Goal: Task Accomplishment & Management: Complete application form

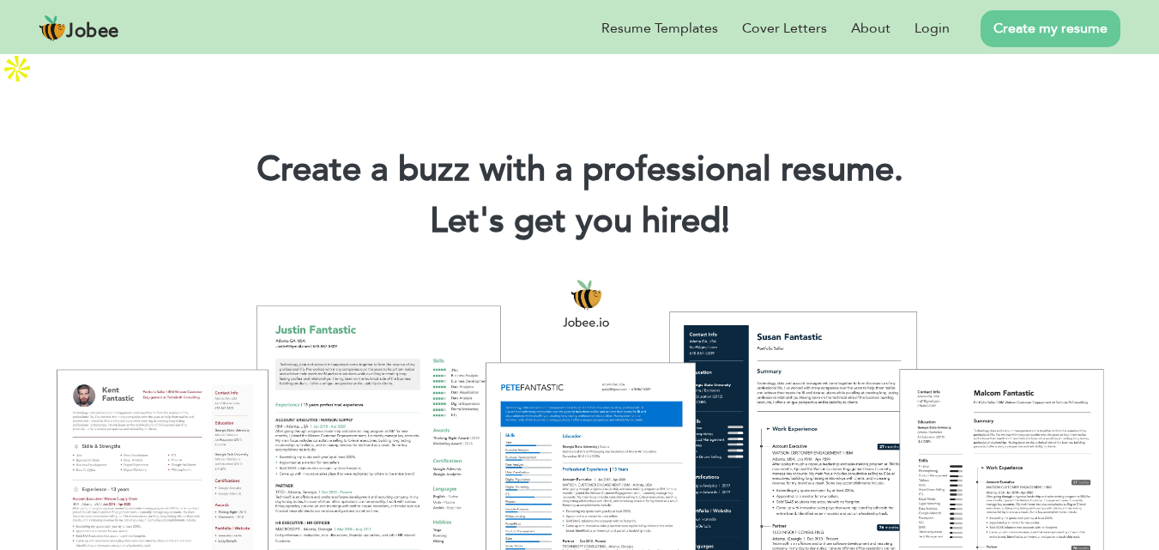
click at [955, 22] on li "Create my resume" at bounding box center [1035, 28] width 171 height 45
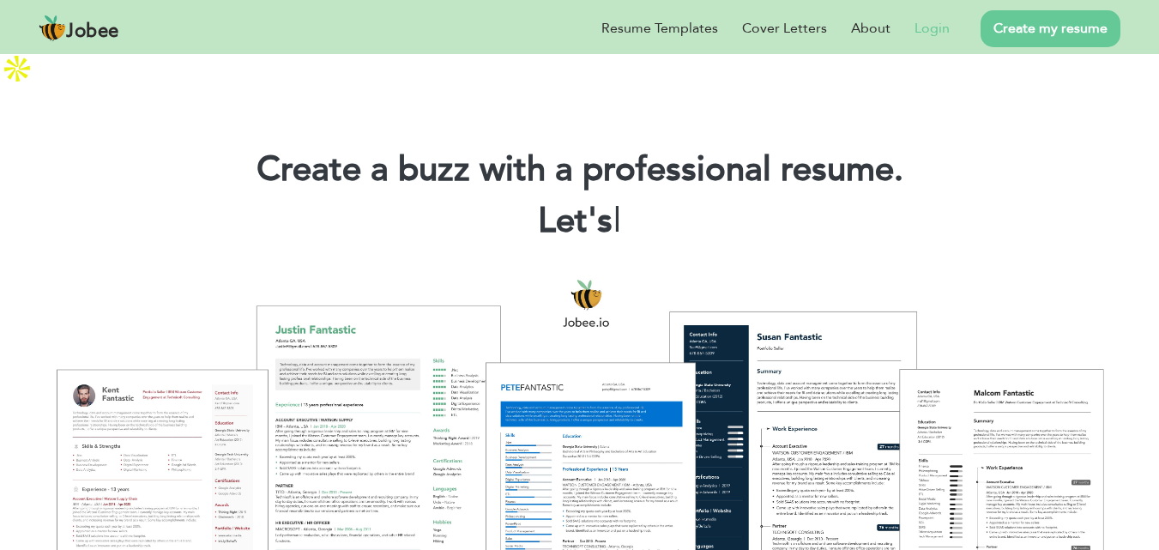
click at [947, 23] on link "Login" at bounding box center [932, 28] width 35 height 21
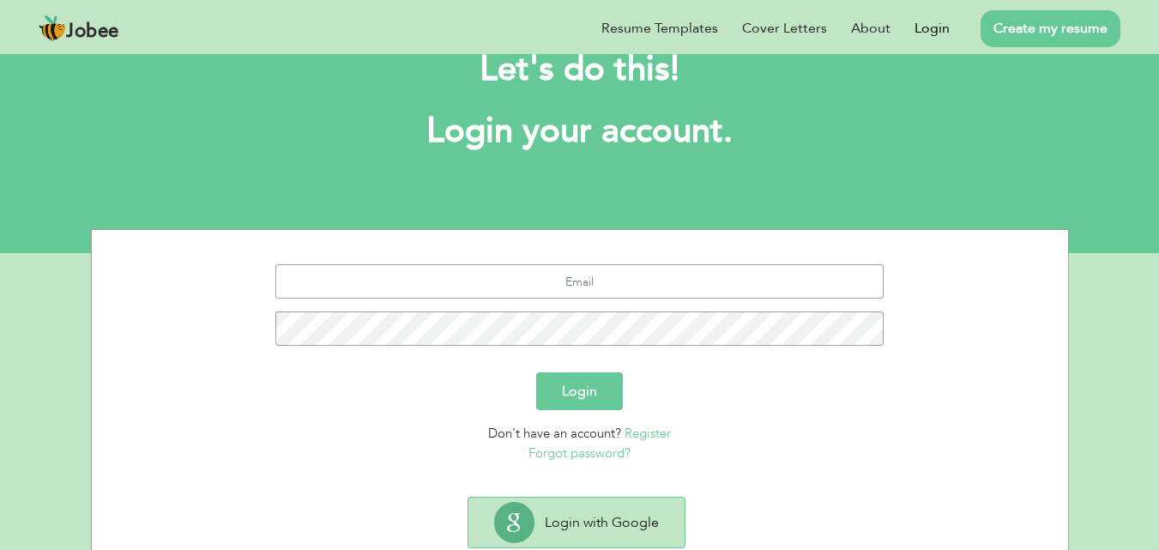
scroll to position [89, 0]
click at [578, 263] on input "text" at bounding box center [579, 280] width 608 height 34
click at [591, 497] on button "Login with Google" at bounding box center [577, 522] width 216 height 50
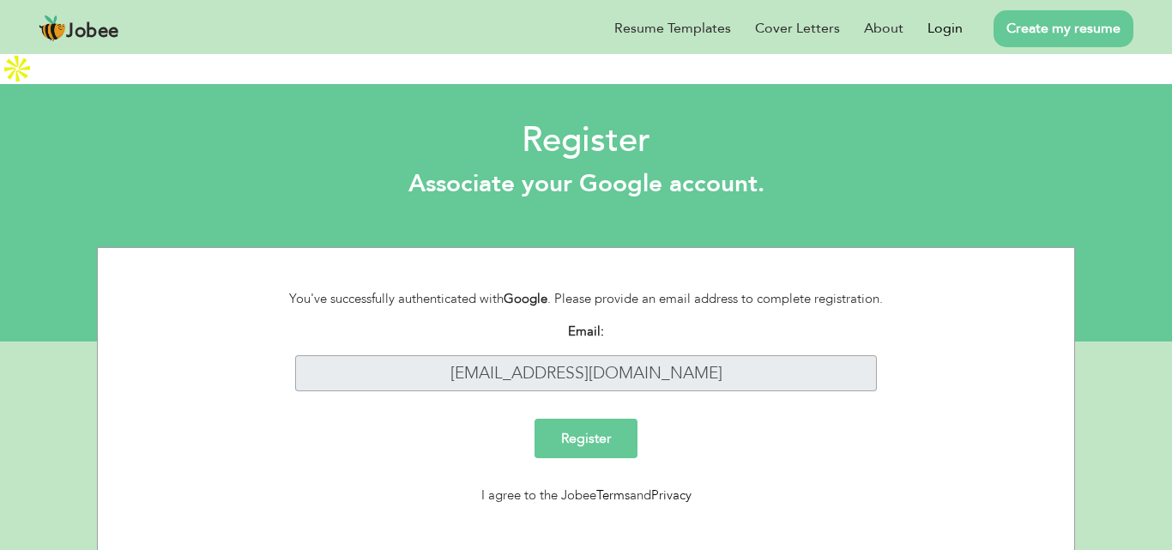
click at [584, 419] on input "Register" at bounding box center [586, 438] width 103 height 39
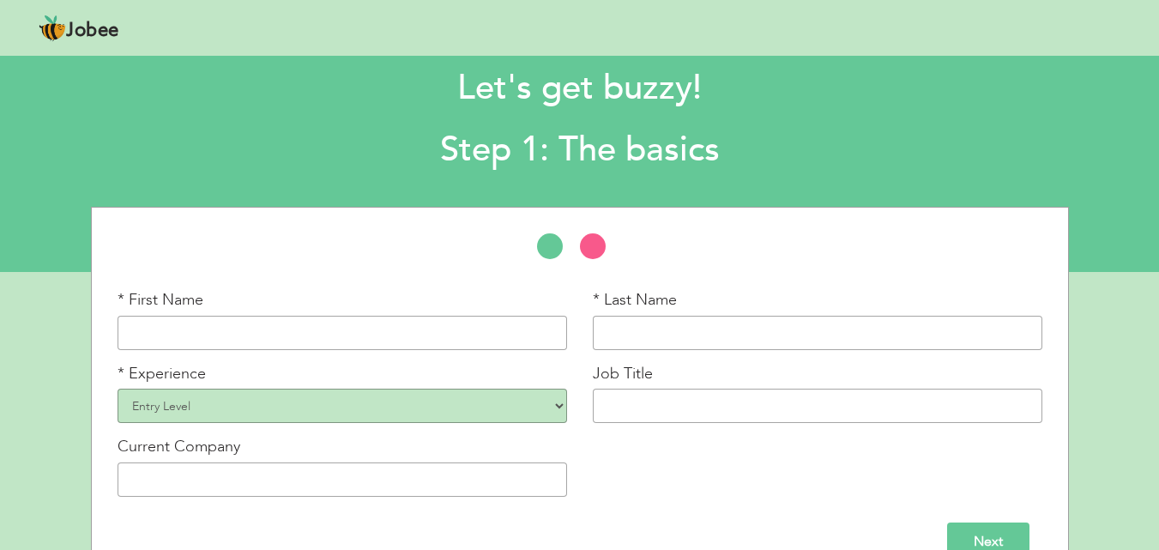
scroll to position [73, 0]
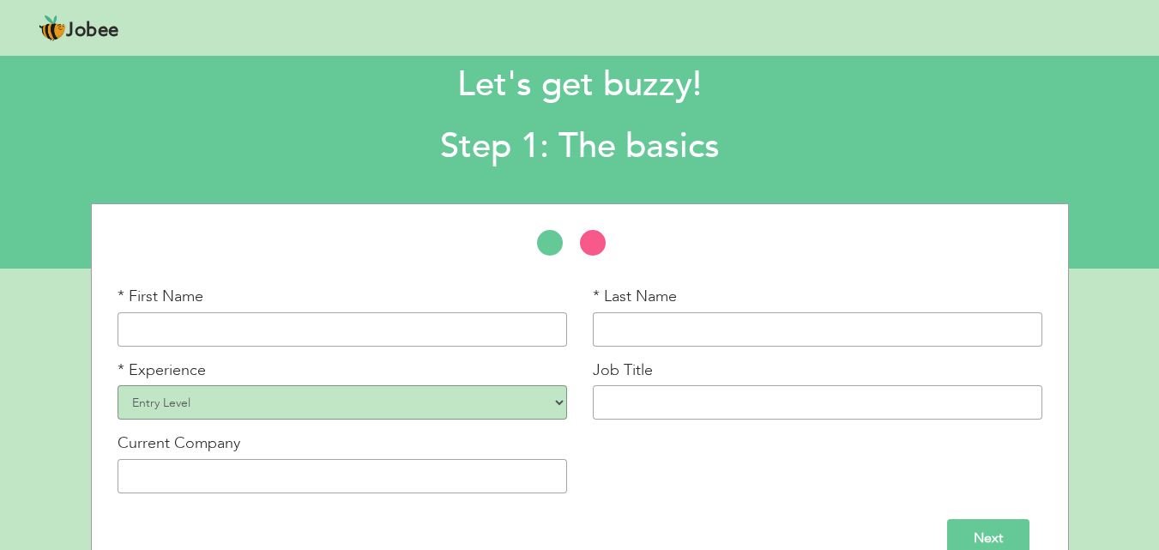
click at [433, 312] on input "text" at bounding box center [343, 329] width 450 height 34
type input "M"
type input "usman"
click at [674, 312] on input "text" at bounding box center [818, 329] width 450 height 34
type input "waheed"
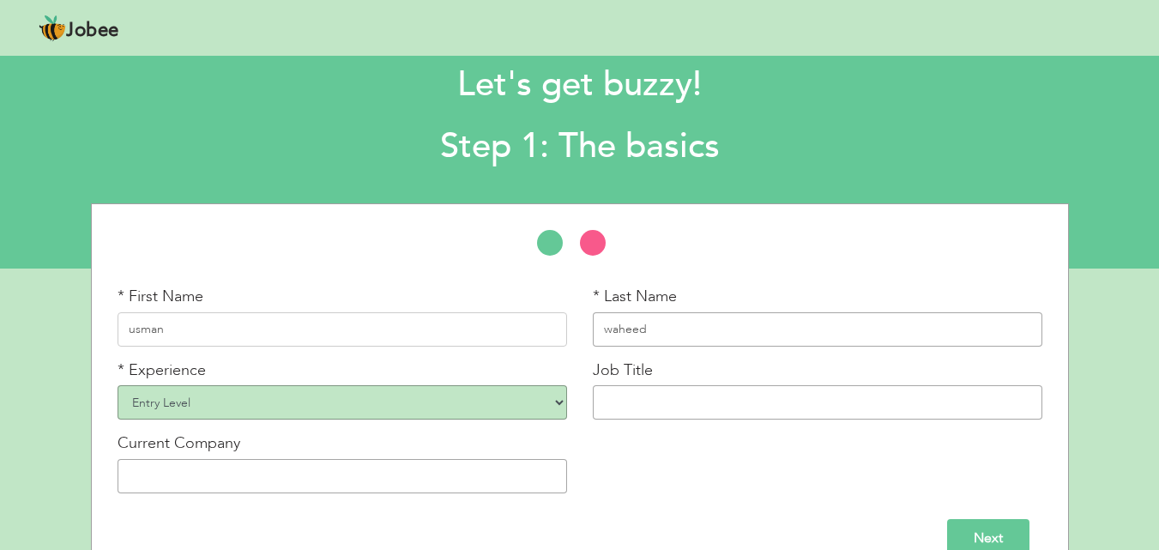
click at [318, 385] on select "Entry Level Less than 1 Year 1 Year 2 Years 3 Years 4 Years 5 Years 6 Years 7 Y…" at bounding box center [343, 402] width 450 height 34
click at [627, 385] on input "text" at bounding box center [818, 402] width 450 height 34
paste input "Virtual Assistant with Expertise in Excel and AI Tools"
type input "Virtual Assistant with Expertise in Excel and AI Tools"
click at [554, 385] on select "Entry Level Less than 1 Year 1 Year 2 Years 3 Years 4 Years 5 Years 6 Years 7 Y…" at bounding box center [343, 402] width 450 height 34
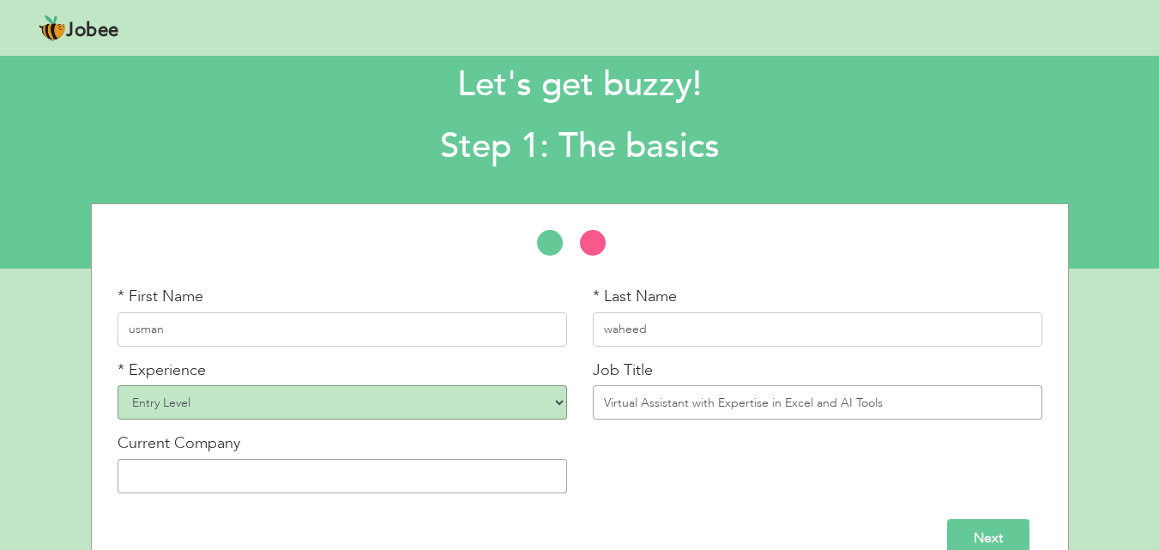
select select "5"
click at [118, 385] on select "Entry Level Less than 1 Year 1 Year 2 Years 3 Years 4 Years 5 Years 6 Years 7 Y…" at bounding box center [343, 402] width 450 height 34
click at [313, 459] on input "text" at bounding box center [343, 476] width 450 height 34
type input "J"
type input "jhk soultion"
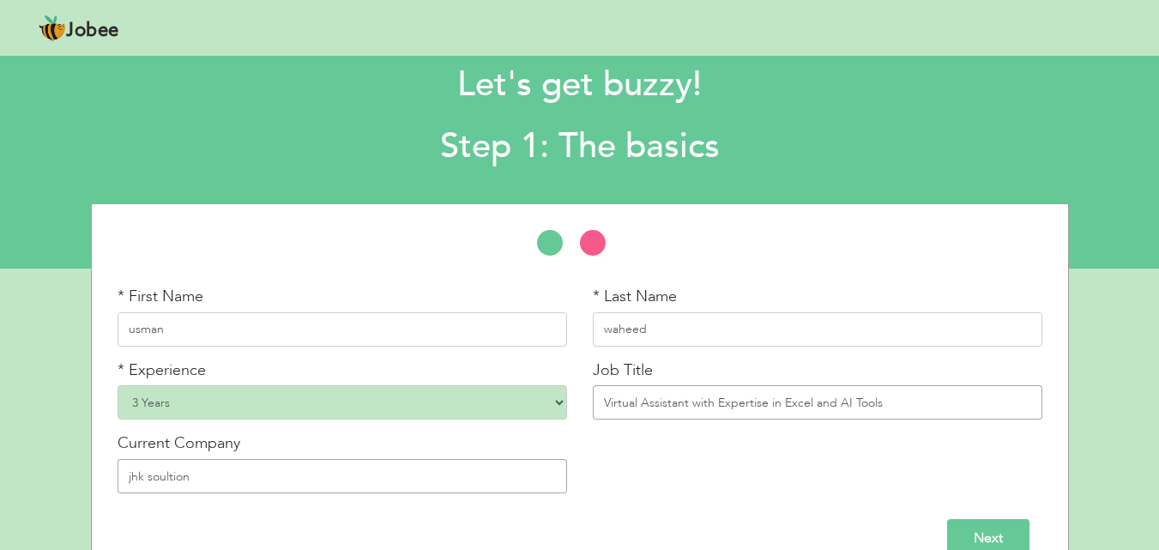
click at [989, 519] on input "Next" at bounding box center [988, 538] width 82 height 39
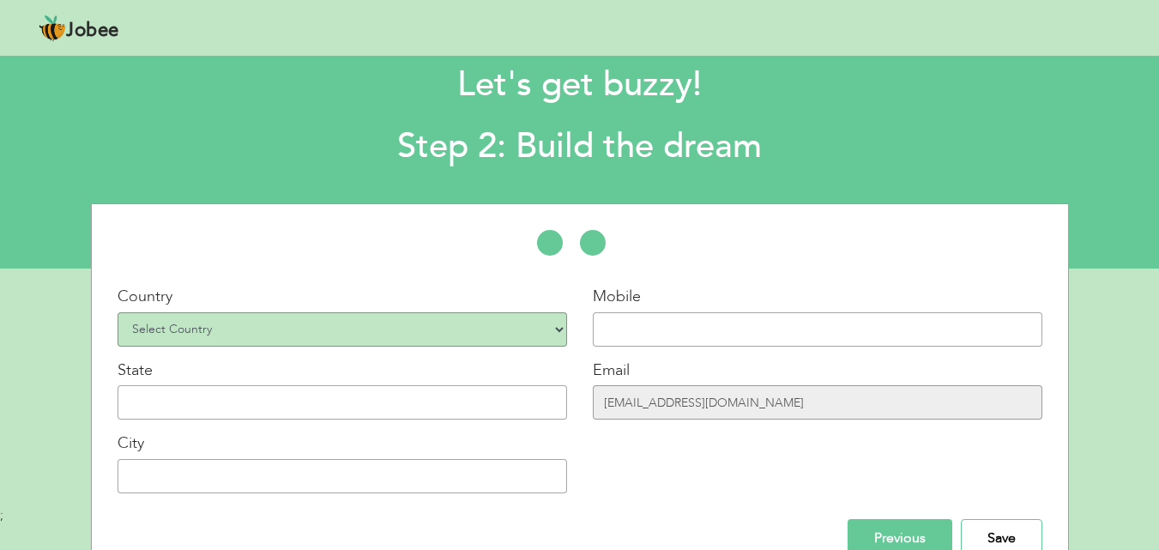
click at [561, 312] on select "Select Country Afghanistan Albania Algeria American Samoa Andorra Angola Anguil…" at bounding box center [343, 329] width 450 height 34
select select "166"
click at [118, 312] on select "Select Country Afghanistan Albania Algeria American Samoa Andorra Angola Anguil…" at bounding box center [343, 329] width 450 height 34
click at [626, 312] on input "text" at bounding box center [818, 329] width 450 height 34
type input "03036755297"
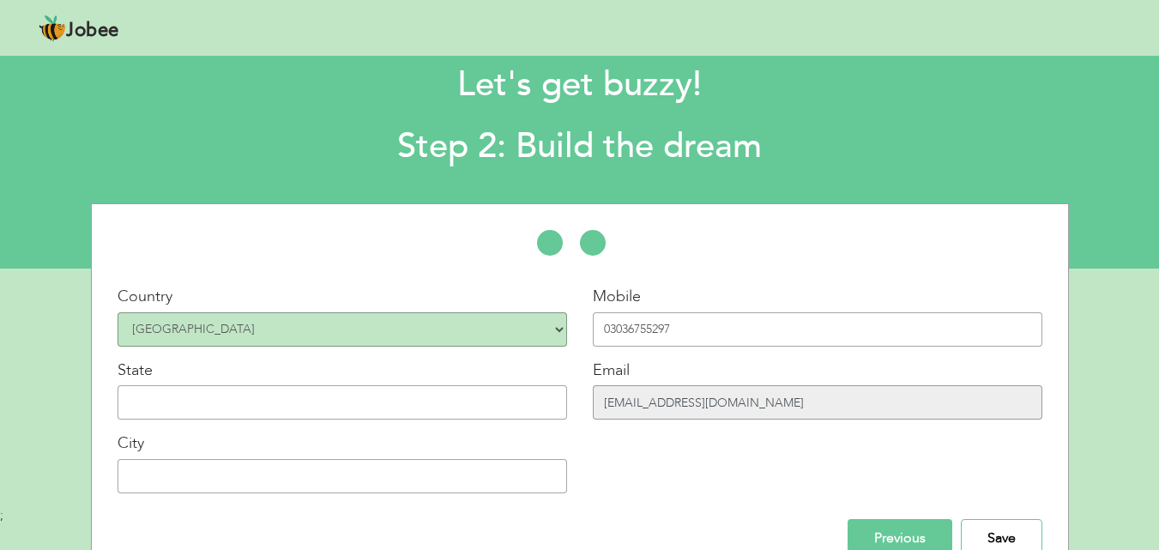
click at [766, 385] on input "usmanwah33d123@gmail.com" at bounding box center [818, 402] width 450 height 34
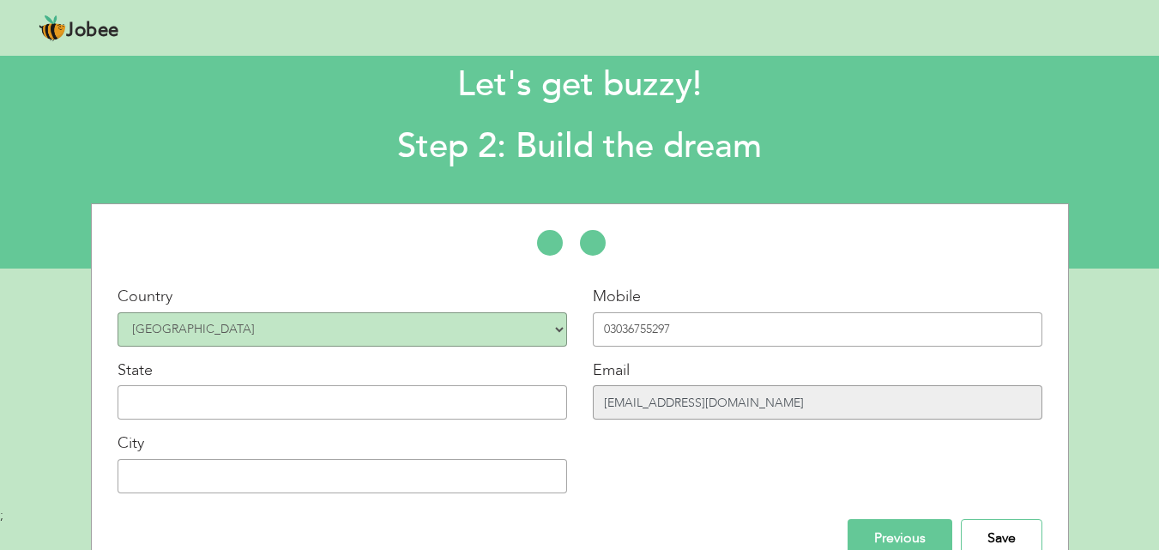
click at [766, 385] on input "usmanwah33d123@gmail.com" at bounding box center [818, 402] width 450 height 34
click at [765, 385] on input "usmanwah33d123@gmail.com" at bounding box center [818, 402] width 450 height 34
click at [759, 398] on div "Mobile 03036755297 Email usmanwah33d123@gmail.com" at bounding box center [817, 396] width 475 height 221
click at [724, 385] on input "usmanwah33d123@gmail.com" at bounding box center [818, 402] width 450 height 34
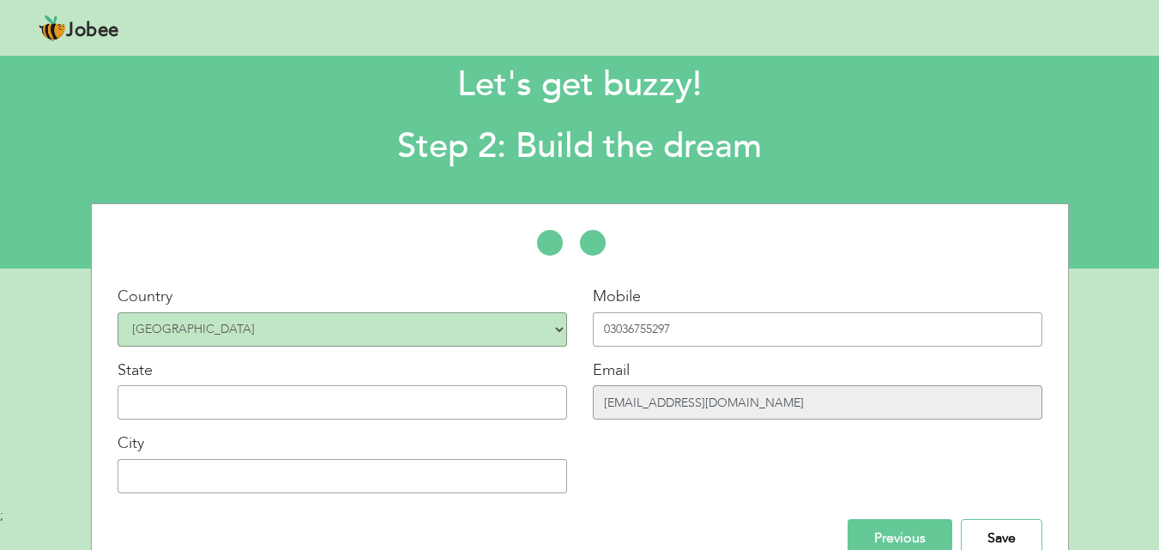
click at [724, 385] on input "usmanwah33d123@gmail.com" at bounding box center [818, 402] width 450 height 34
click at [747, 420] on div "Mobile 03036755297 Email usmanwah33d123@gmail.com" at bounding box center [817, 396] width 475 height 221
click at [693, 385] on input "usmanwah33d123@gmail.com" at bounding box center [818, 402] width 450 height 34
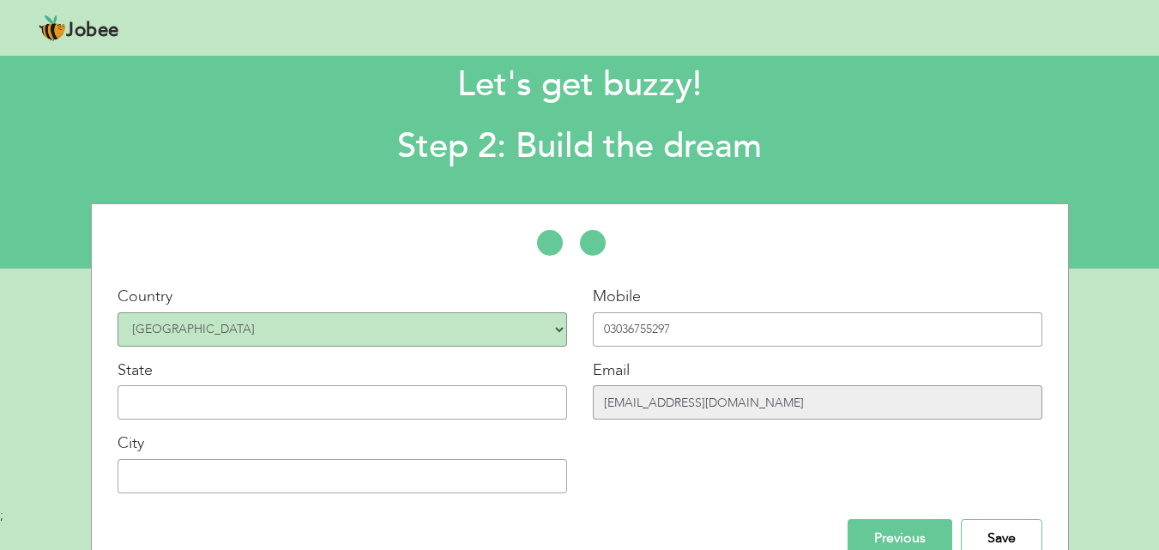
click at [693, 385] on input "usmanwah33d123@gmail.com" at bounding box center [818, 402] width 450 height 34
click at [590, 419] on div "Mobile 03036755297 Email usmanwah33d123@gmail.com" at bounding box center [817, 396] width 475 height 221
click at [510, 385] on input "text" at bounding box center [343, 402] width 450 height 34
click at [398, 459] on input "text" at bounding box center [343, 476] width 450 height 34
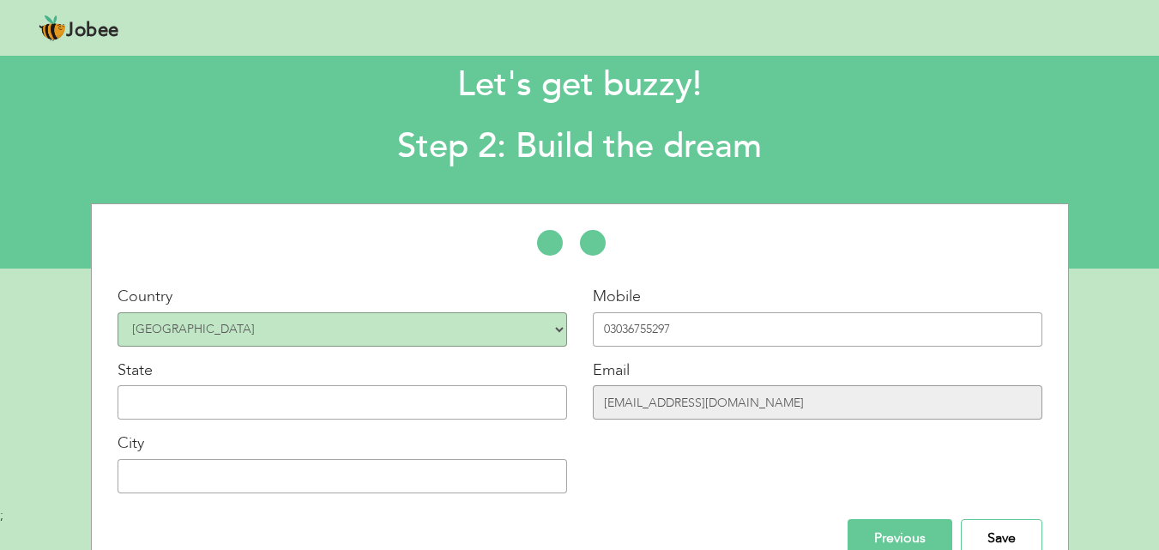
type input "Bahawalpur"
click at [282, 385] on input "text" at bounding box center [343, 402] width 450 height 34
type input "p"
type input "Punjab"
click at [1015, 519] on input "Save" at bounding box center [1002, 538] width 82 height 39
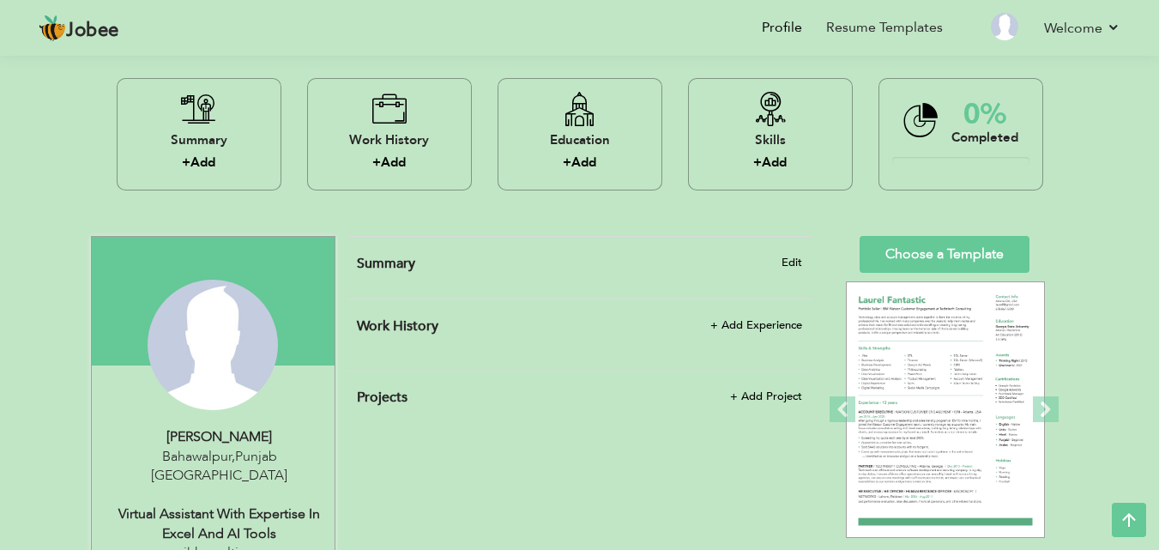
scroll to position [126, 0]
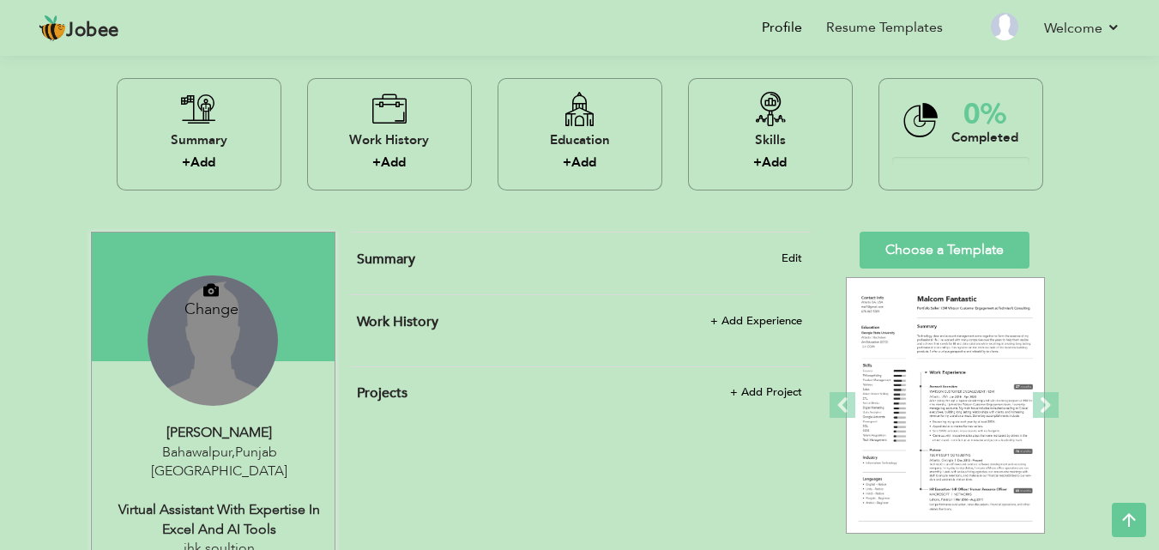
click at [221, 277] on h4 "Change" at bounding box center [211, 297] width 123 height 41
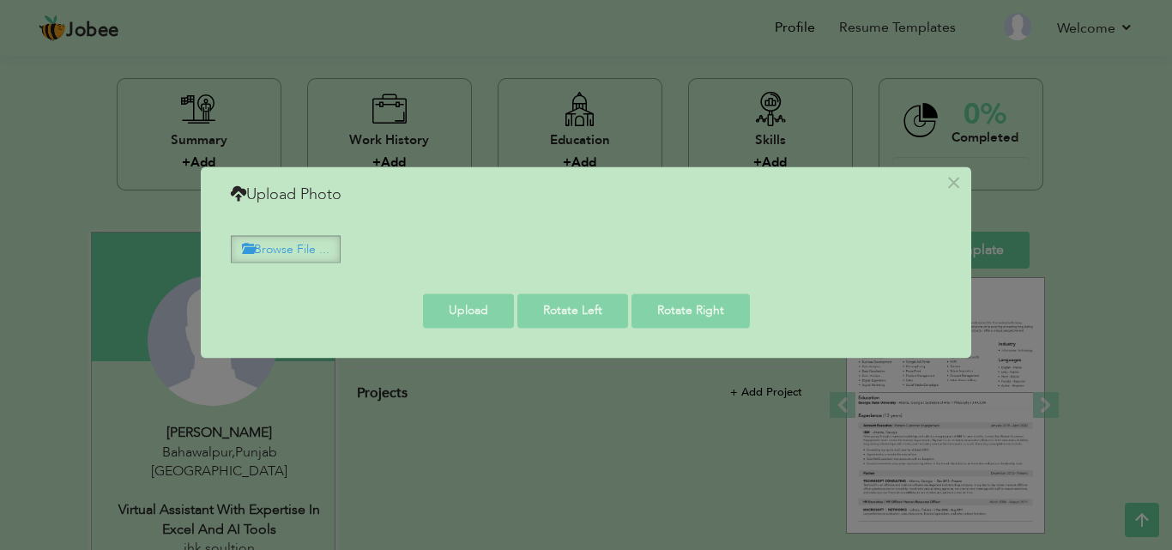
click at [293, 246] on label "Browse File ..." at bounding box center [286, 249] width 110 height 27
click at [0, 0] on input "Browse File ..." at bounding box center [0, 0] width 0 height 0
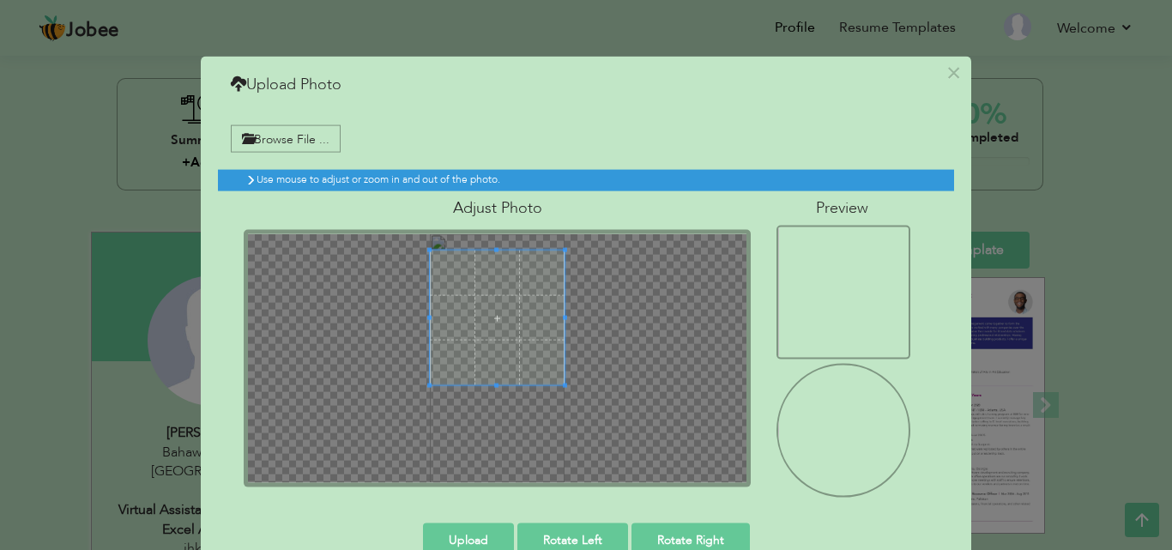
click at [492, 255] on span at bounding box center [497, 318] width 135 height 135
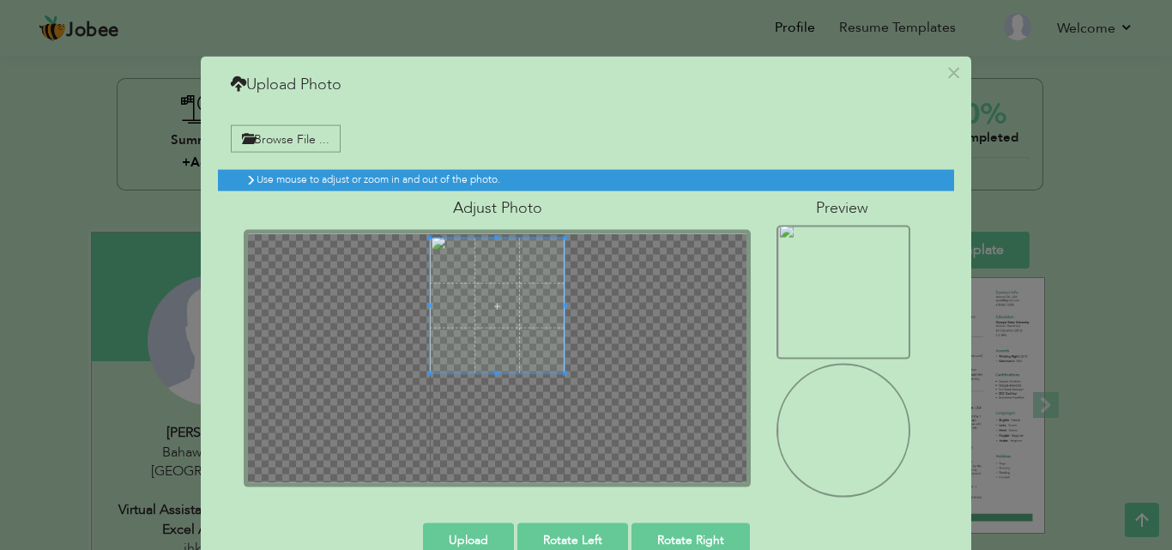
click at [498, 242] on span at bounding box center [497, 306] width 135 height 135
click at [474, 531] on button "Upload" at bounding box center [468, 540] width 91 height 34
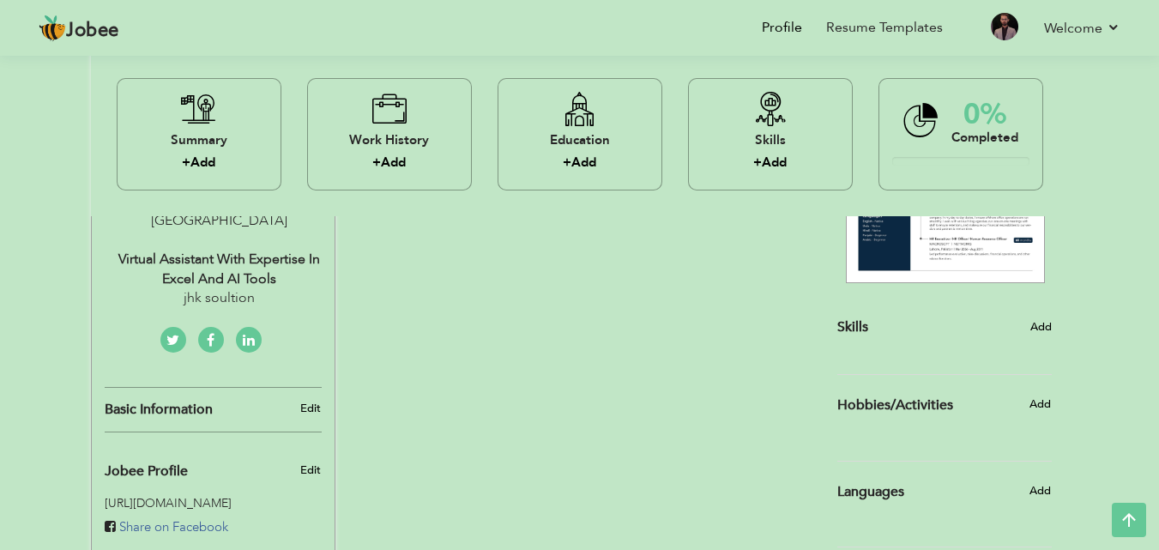
scroll to position [375, 0]
click at [308, 402] on link "Edit" at bounding box center [310, 409] width 21 height 15
type input "usman"
type input "waheed"
type input "03036755297"
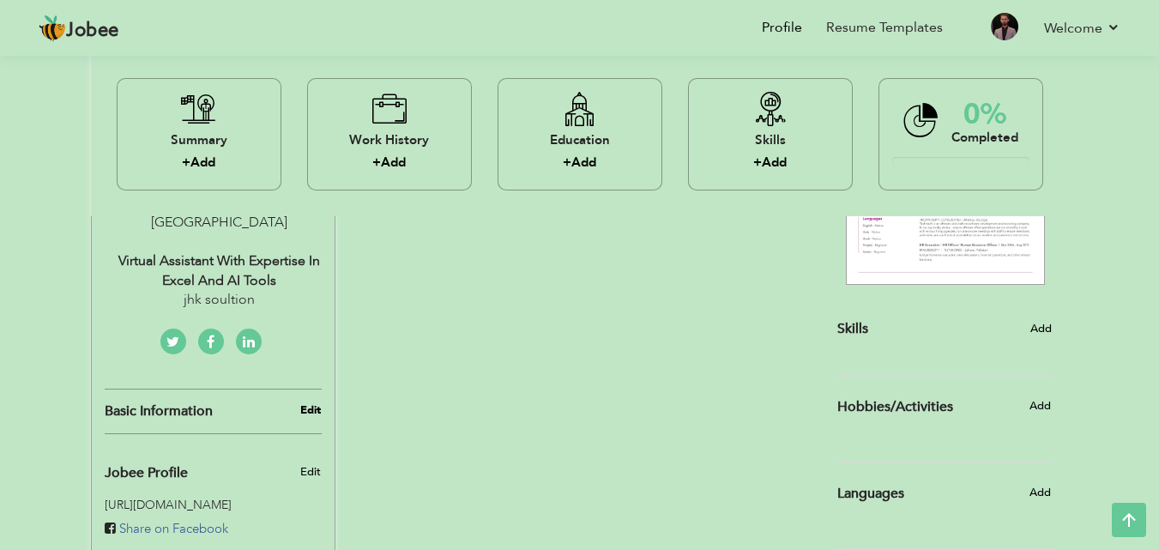
select select "number:166"
type input "Punjab"
type input "Bahawalpur"
select select "number:5"
type input "jhk soultion"
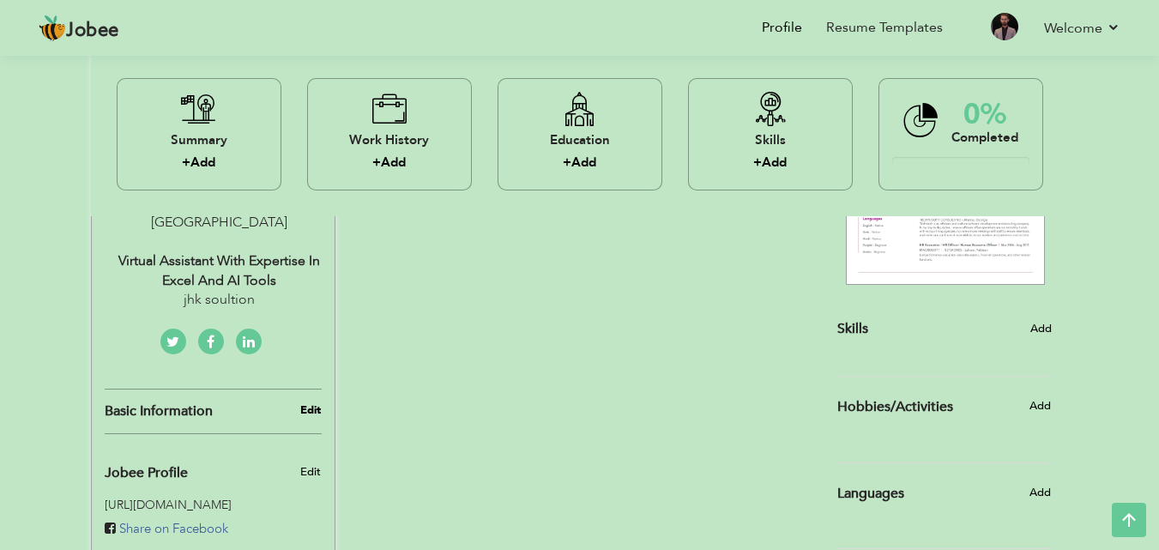
type input "Virtual Assistant with Expertise in Excel and AI Tools"
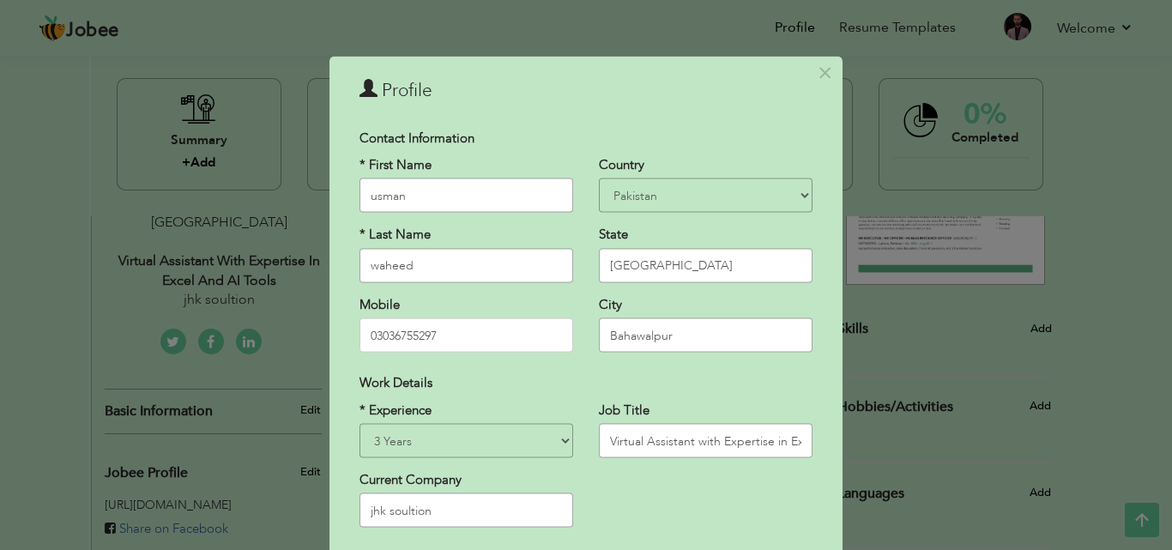
click at [1146, 76] on div "× Profile Contact Information * First Name usman * Last Name waheed" at bounding box center [586, 275] width 1172 height 550
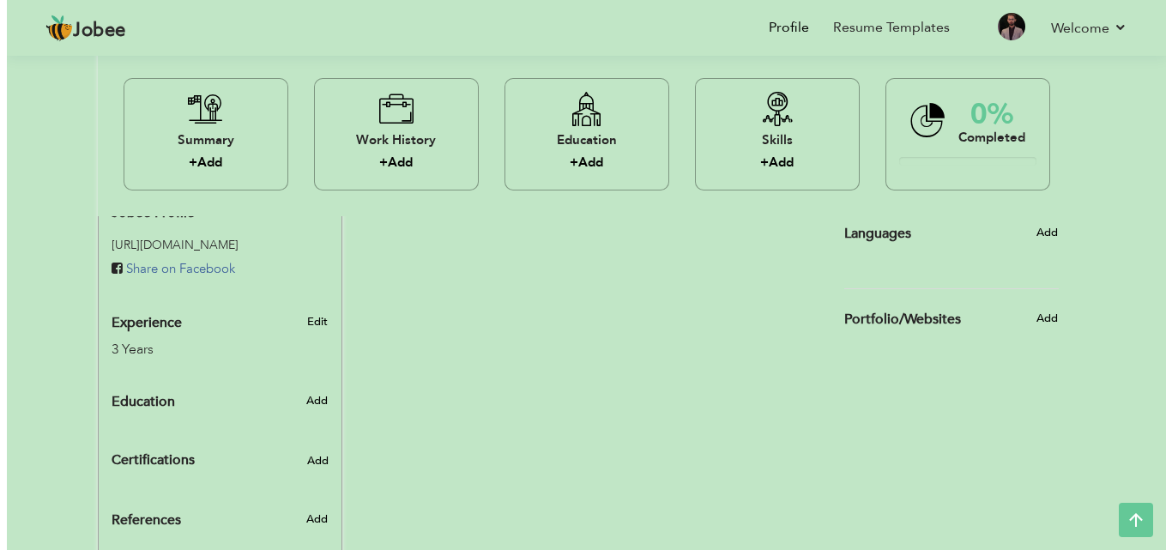
scroll to position [644, 0]
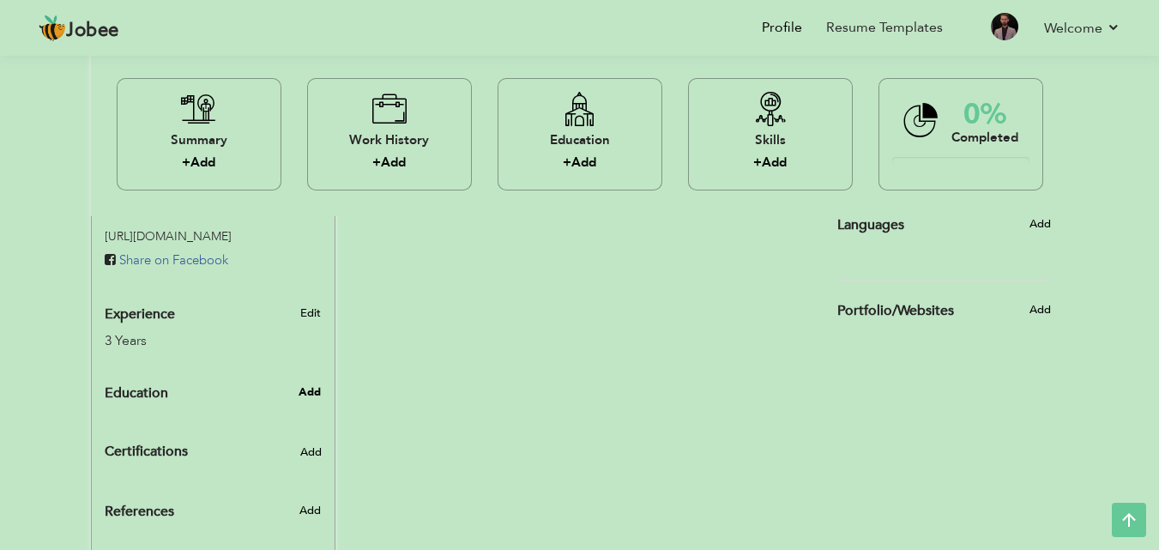
click at [312, 384] on span "Add" at bounding box center [310, 391] width 22 height 15
radio input "true"
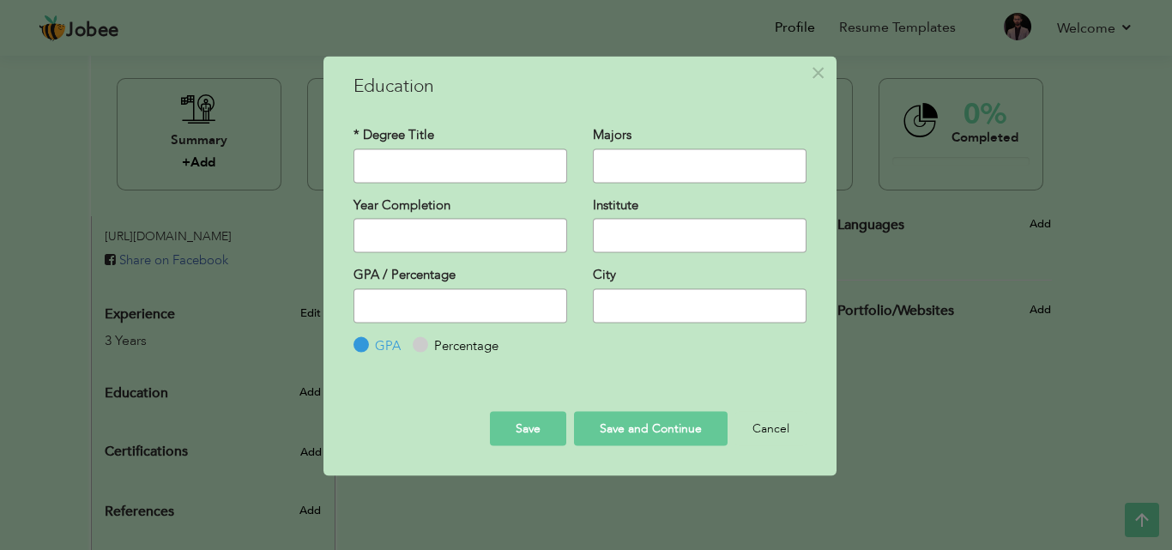
click at [460, 173] on input "text" at bounding box center [461, 165] width 214 height 34
type input "A level"
type input "2025"
click at [448, 239] on input "2025" at bounding box center [461, 236] width 214 height 34
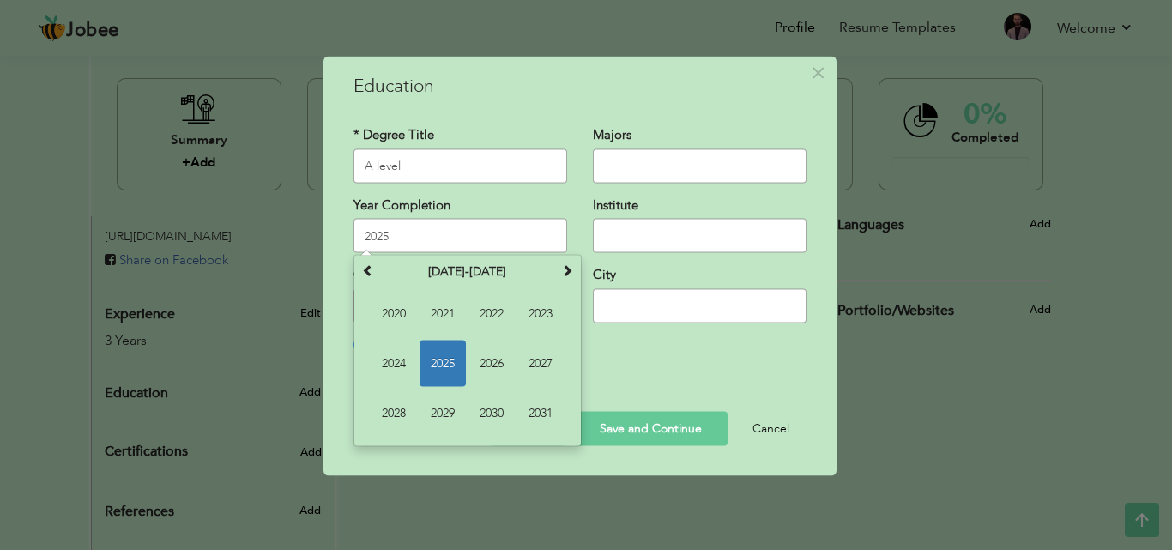
click at [628, 241] on input "text" at bounding box center [700, 236] width 214 height 34
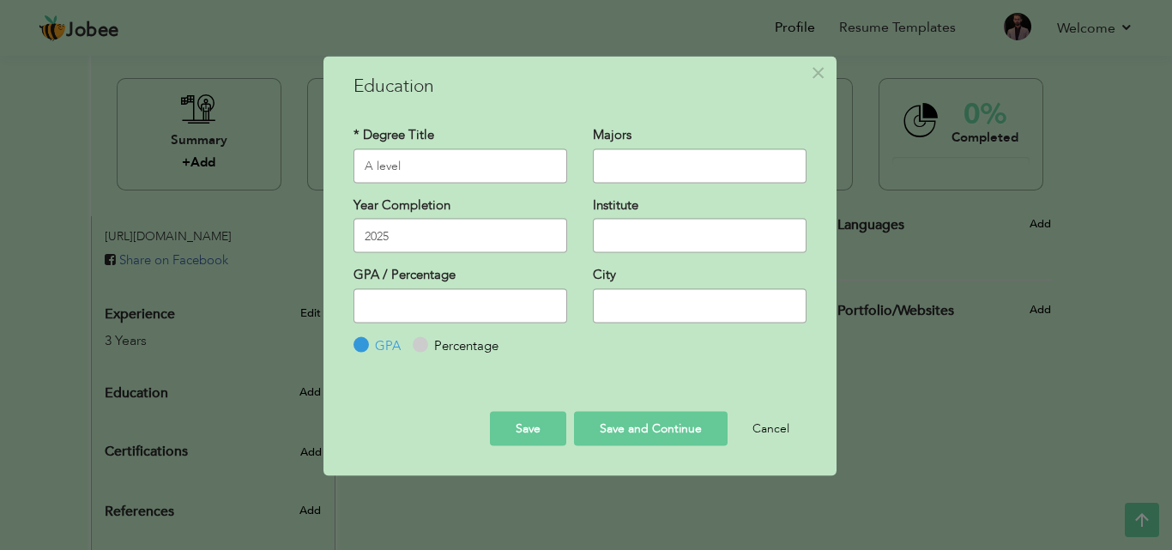
type input "N"
type input "Beaconhouse school system"
click at [643, 296] on input "text" at bounding box center [700, 305] width 214 height 34
type input "Bahawalpur"
click at [535, 309] on input "number" at bounding box center [461, 305] width 214 height 34
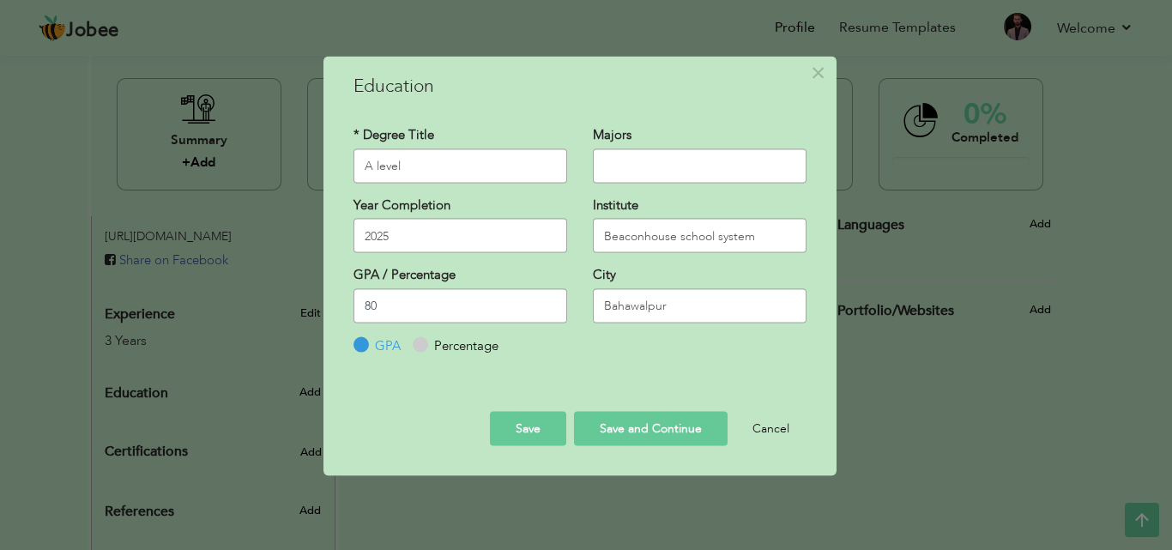
type input "80"
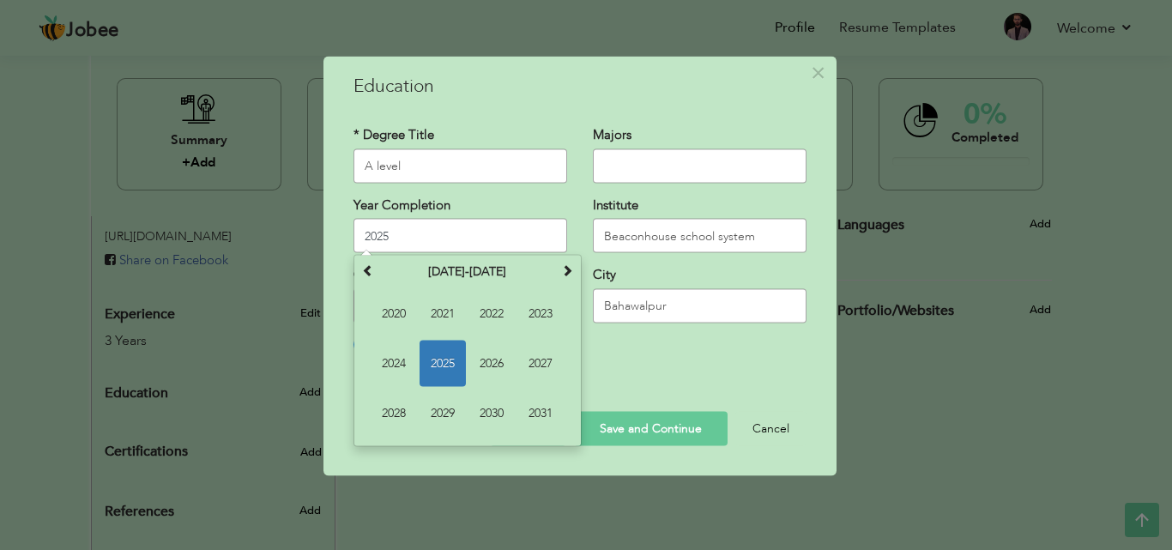
click at [506, 247] on input "2025" at bounding box center [461, 236] width 214 height 34
click at [399, 362] on span "2024" at bounding box center [394, 364] width 46 height 46
type input "2024"
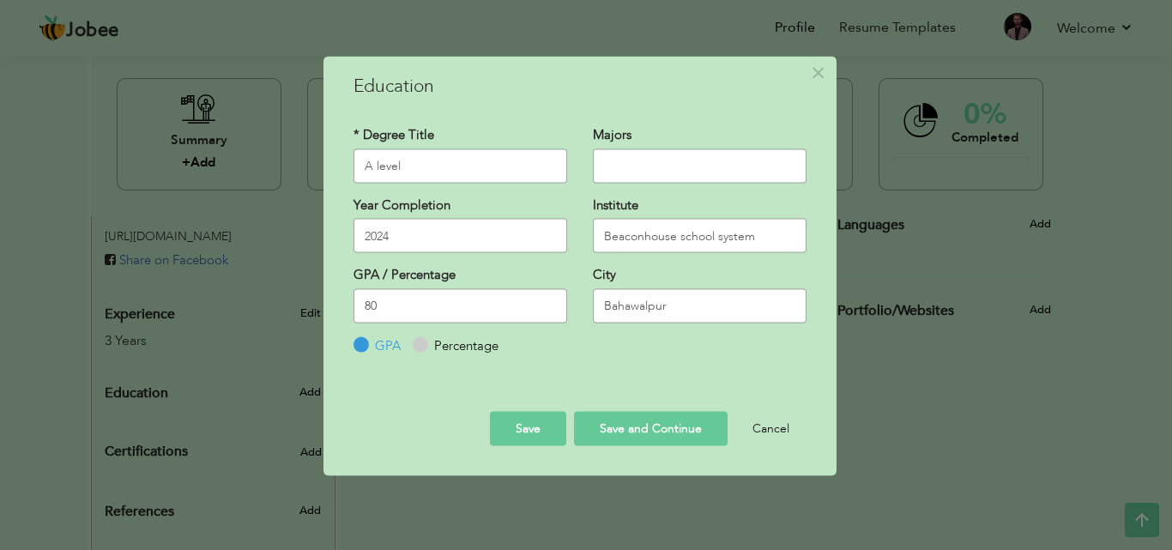
click at [511, 302] on input "80" at bounding box center [461, 305] width 214 height 34
click at [420, 349] on input "Percentage" at bounding box center [418, 345] width 11 height 11
radio input "true"
click at [388, 299] on input "80" at bounding box center [461, 305] width 214 height 34
type input "8"
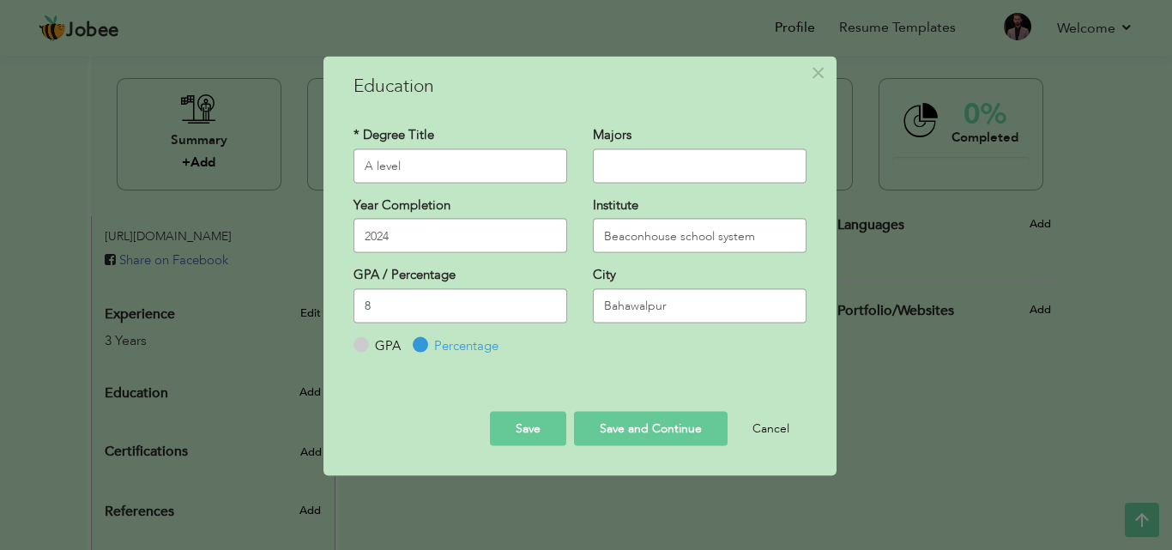
type input "80"
click at [641, 166] on input "text" at bounding box center [700, 165] width 214 height 34
type input "Busine"
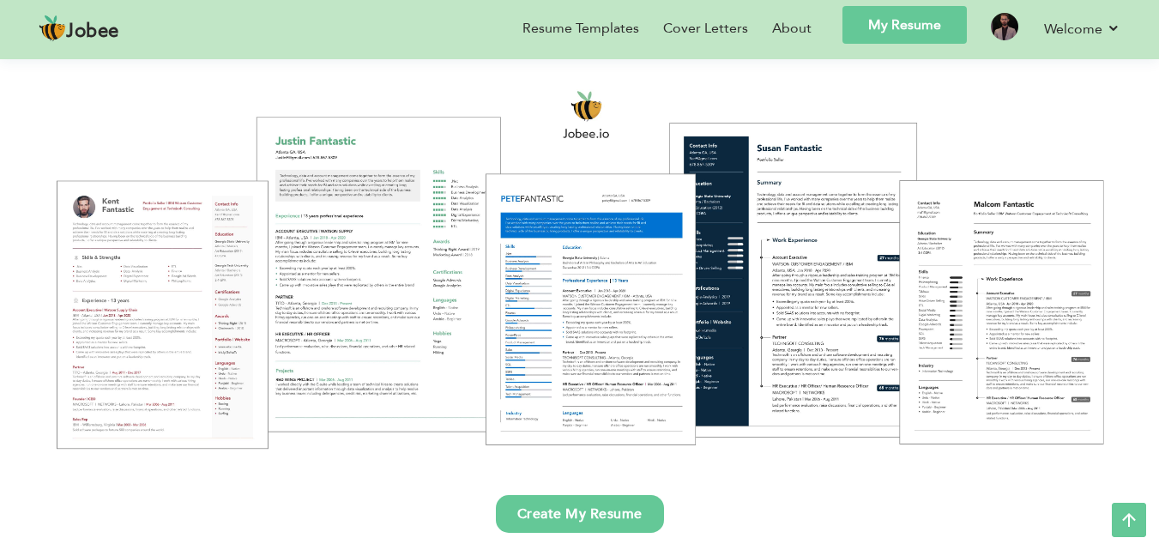
scroll to position [180, 0]
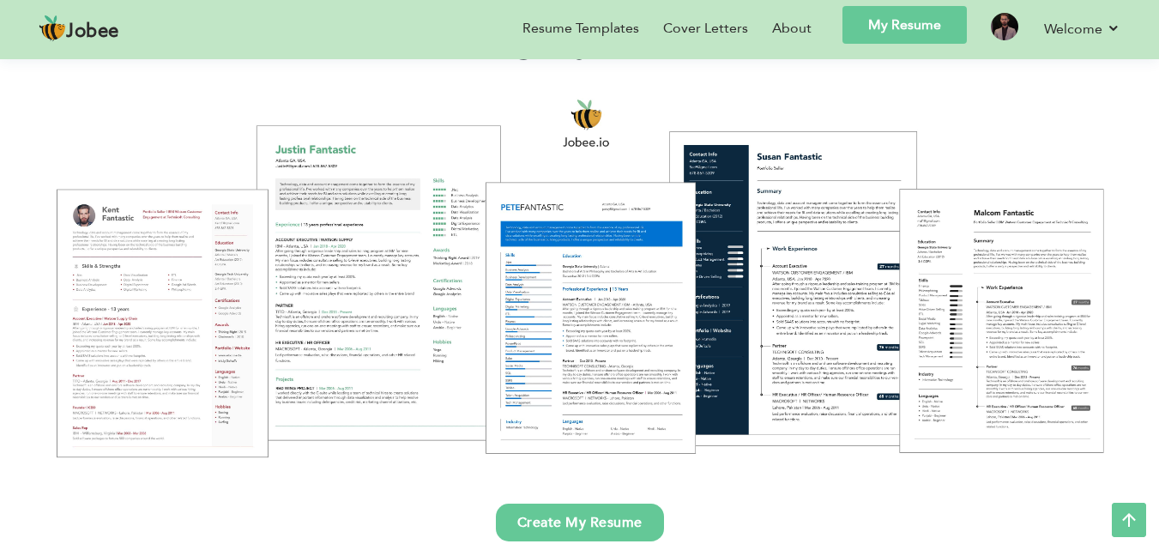
click at [925, 15] on link "My Resume" at bounding box center [905, 25] width 124 height 38
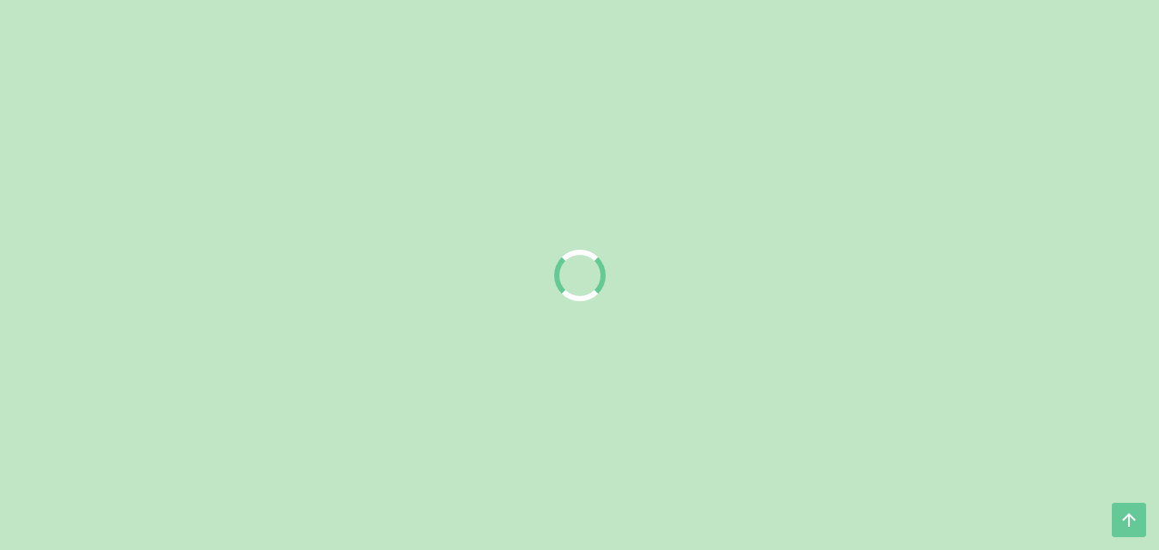
scroll to position [180, 0]
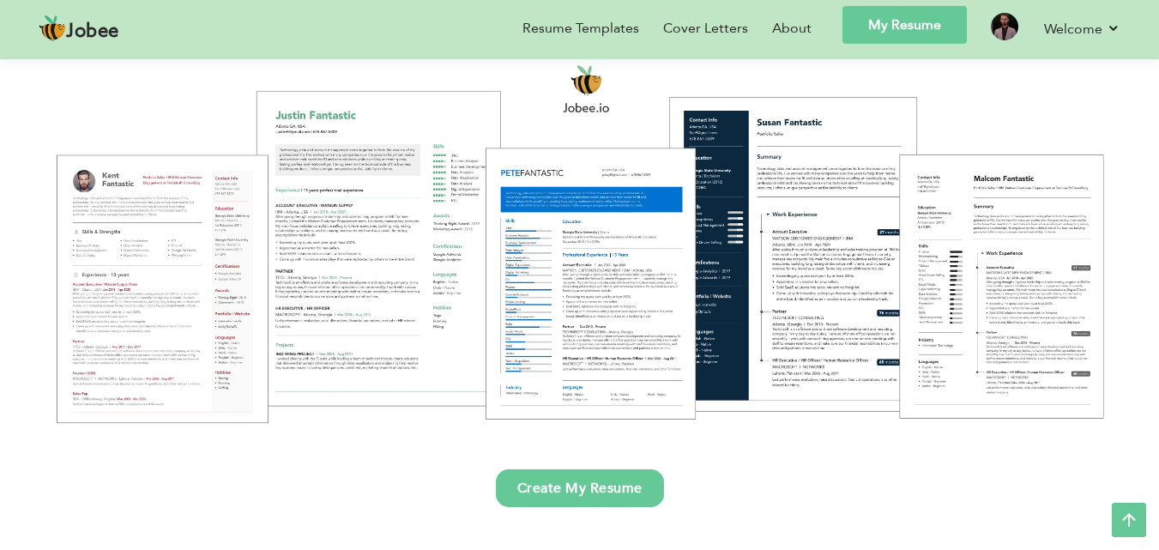
click at [762, 198] on div at bounding box center [580, 243] width 1134 height 401
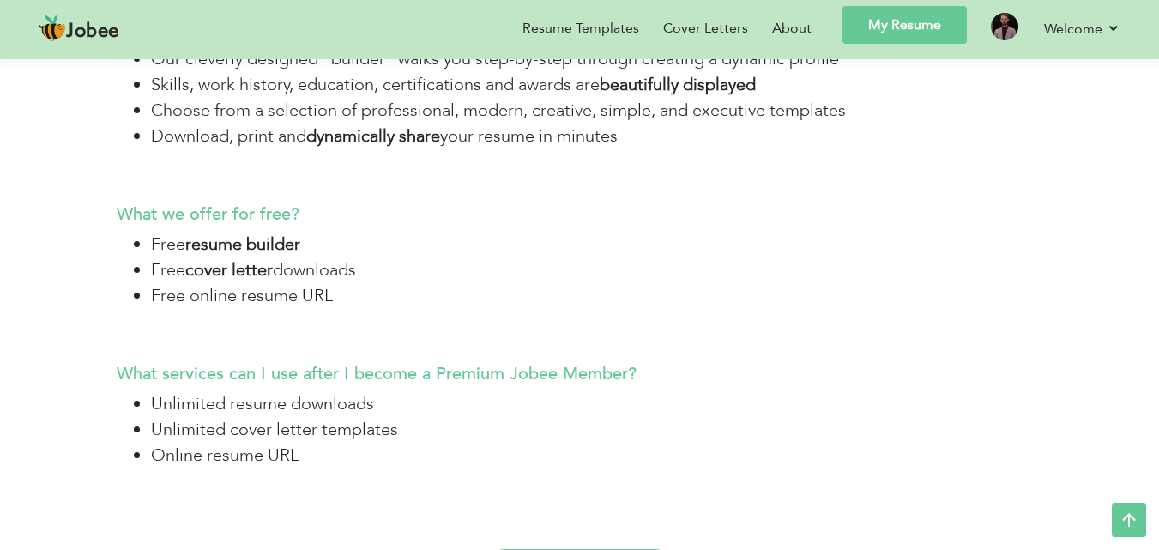
scroll to position [4453, 0]
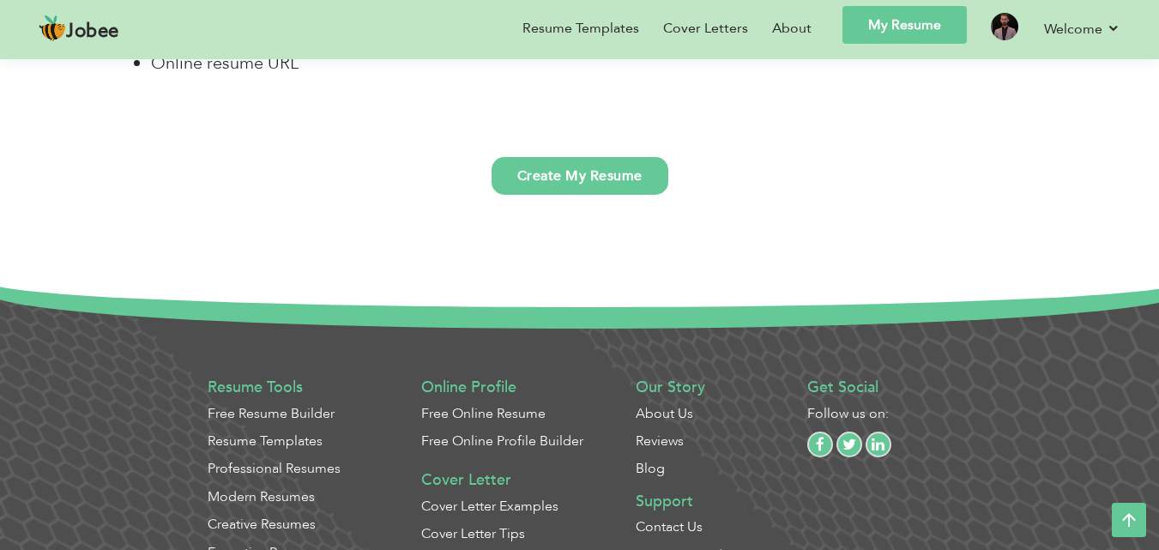
click at [548, 157] on link "Create My Resume" at bounding box center [580, 176] width 177 height 38
